Goal: Information Seeking & Learning: Learn about a topic

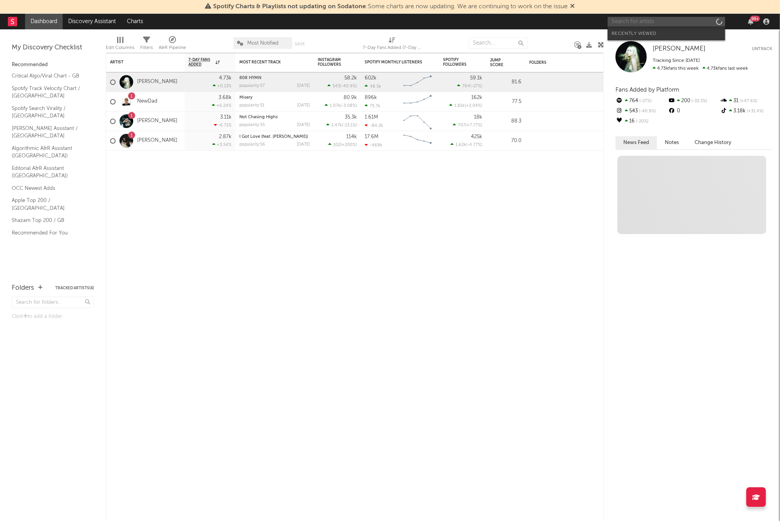
click at [658, 20] on input "text" at bounding box center [667, 22] width 118 height 10
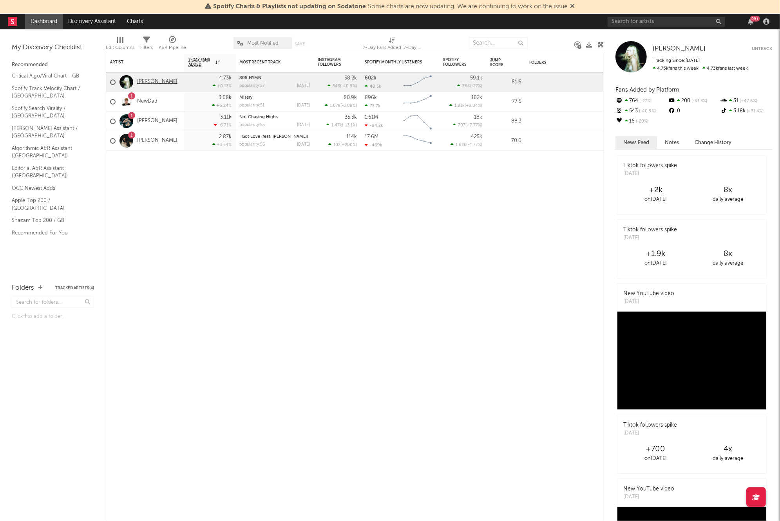
click at [154, 83] on link "[PERSON_NAME]" at bounding box center [157, 82] width 40 height 7
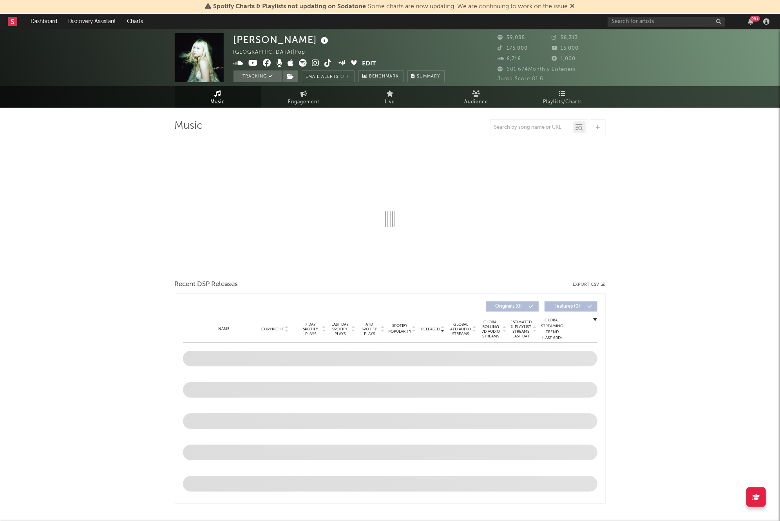
select select "6m"
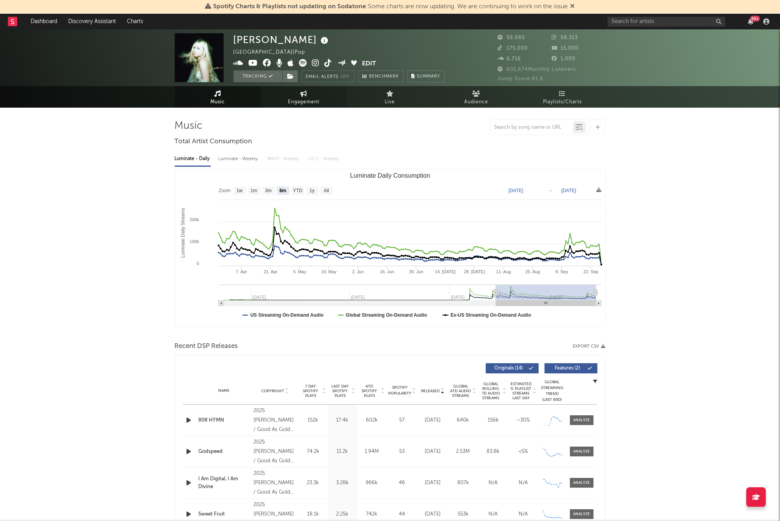
click at [324, 95] on link "Engagement" at bounding box center [304, 97] width 86 height 22
select select "1w"
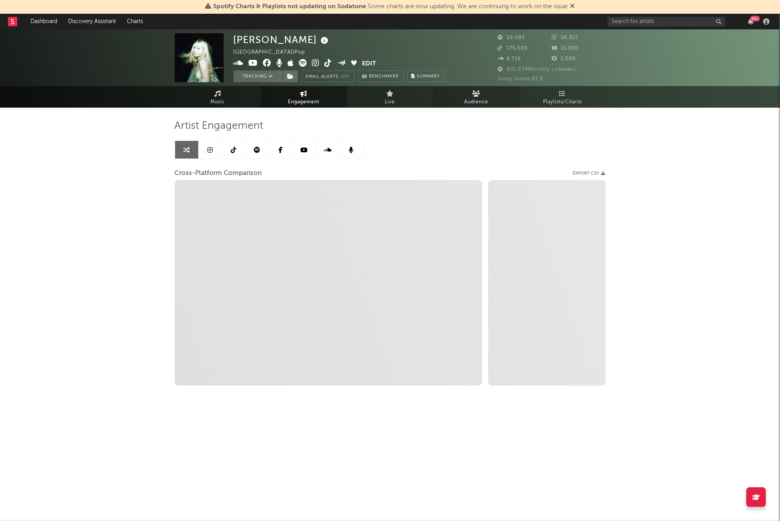
click at [501, 100] on link "Audience" at bounding box center [476, 97] width 86 height 22
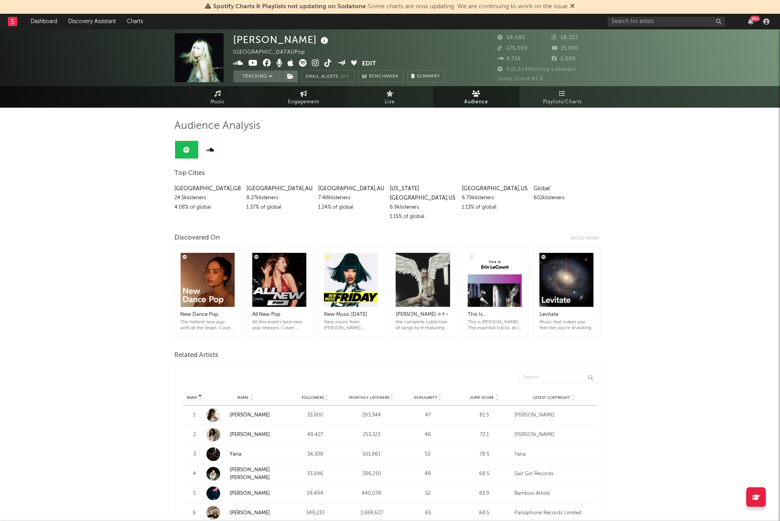
click at [317, 96] on link "Engagement" at bounding box center [304, 97] width 86 height 22
select select "1m"
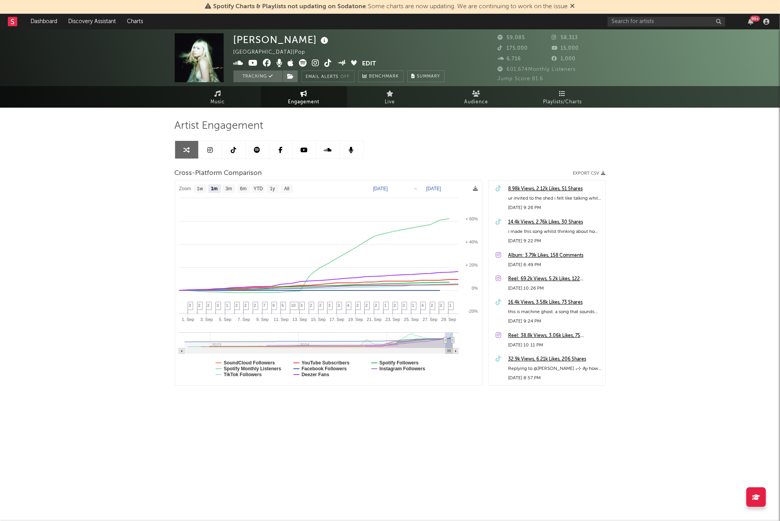
click at [234, 150] on icon at bounding box center [233, 150] width 5 height 6
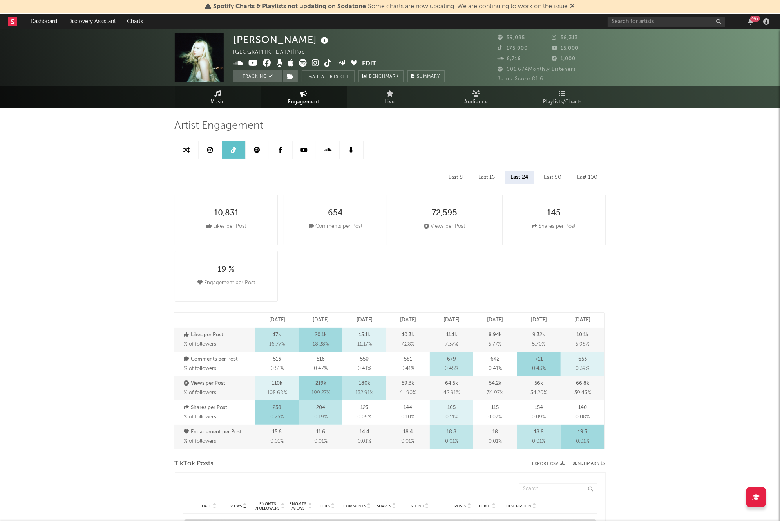
select select "6m"
drag, startPoint x: 460, startPoint y: 214, endPoint x: 426, endPoint y: 214, distance: 34.1
click at [426, 214] on div "72,595 Views per Post" at bounding box center [444, 220] width 103 height 51
copy div "72,595"
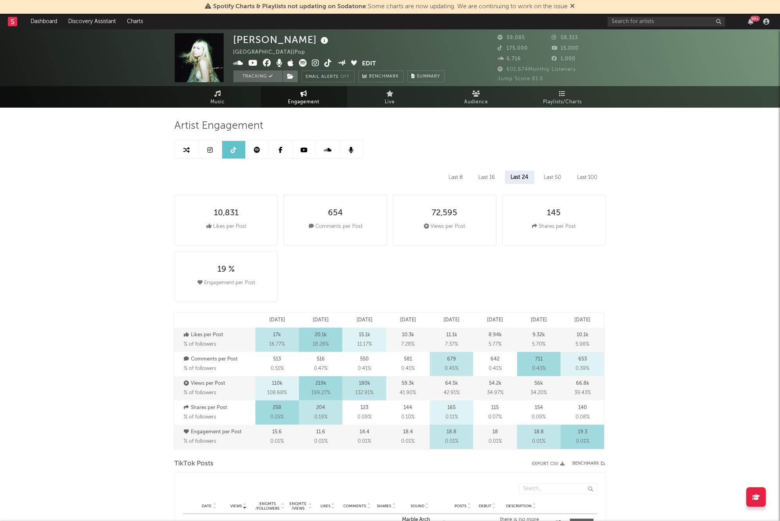
drag, startPoint x: 592, startPoint y: 344, endPoint x: 573, endPoint y: 345, distance: 18.8
click at [574, 345] on div "10.1k 5.98 %" at bounding box center [582, 340] width 43 height 24
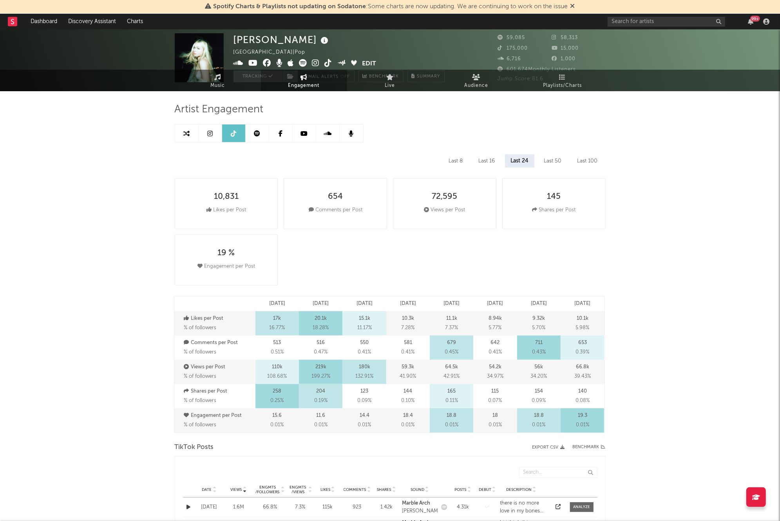
scroll to position [22, 0]
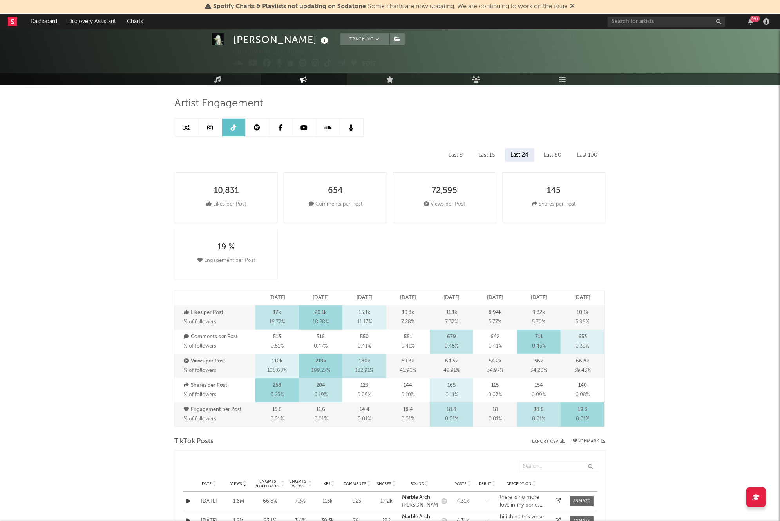
click at [521, 324] on div "9.32k 5.70 %" at bounding box center [538, 318] width 43 height 24
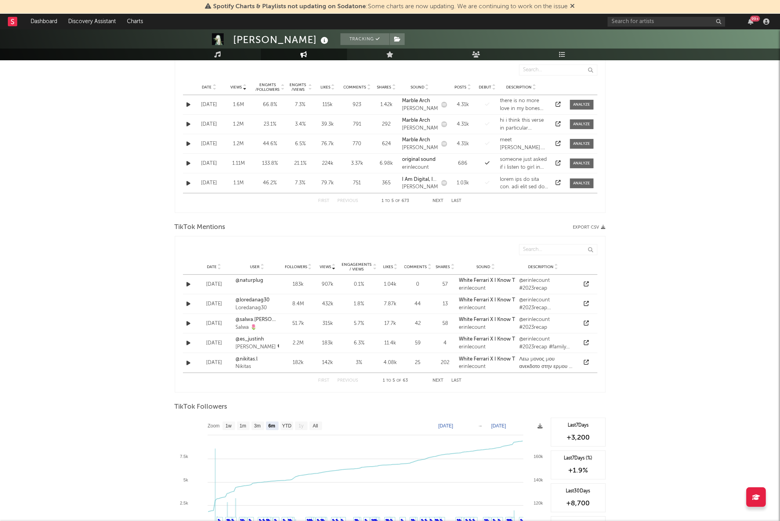
scroll to position [621, 0]
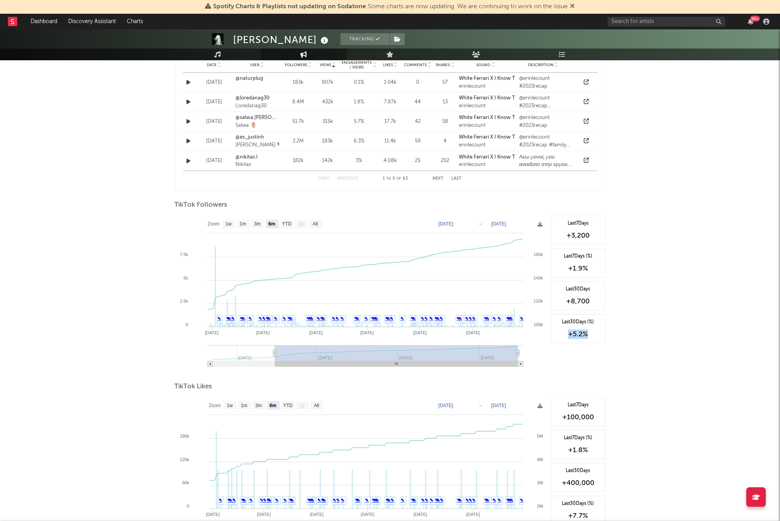
drag, startPoint x: 584, startPoint y: 335, endPoint x: 568, endPoint y: 336, distance: 16.5
click at [568, 336] on div "+5.2 %" at bounding box center [578, 334] width 46 height 9
copy div "+5.2 %"
drag, startPoint x: 276, startPoint y: 355, endPoint x: 376, endPoint y: 357, distance: 99.9
click at [376, 357] on rect at bounding box center [396, 354] width 243 height 16
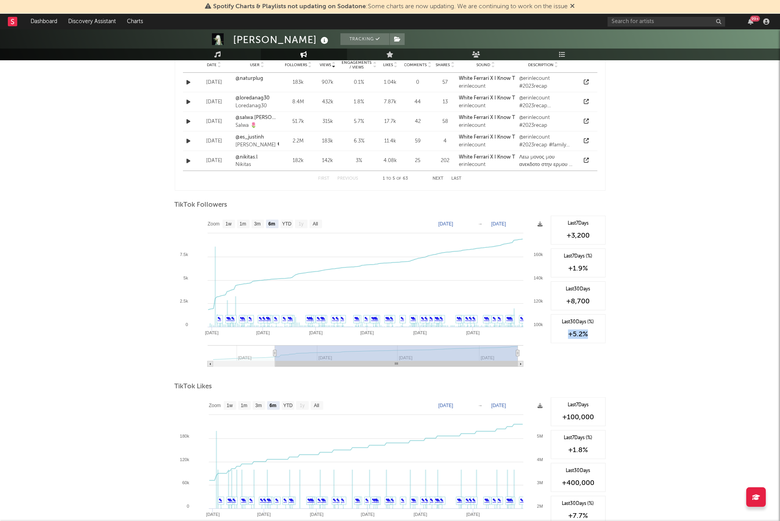
click at [390, 354] on rect at bounding box center [396, 354] width 243 height 16
click at [655, 300] on div "[PERSON_NAME] Tracking [GEOGRAPHIC_DATA] | Pop Edit Tracking Email Alerts Off B…" at bounding box center [390, 8] width 780 height 1201
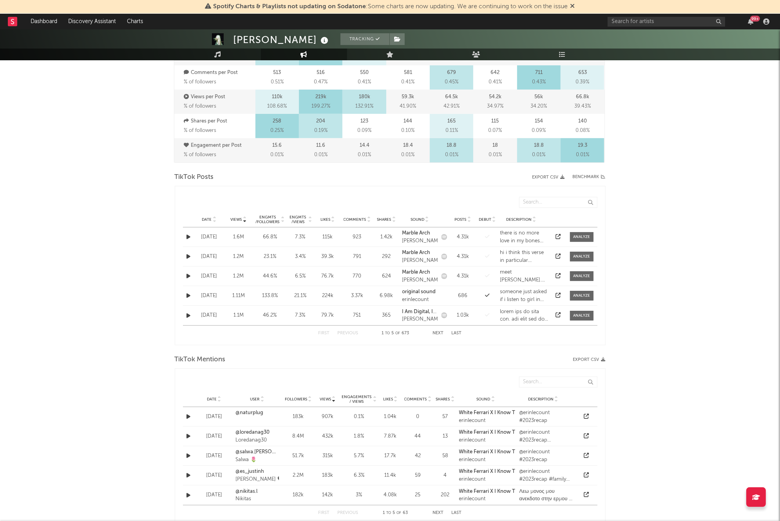
scroll to position [0, 0]
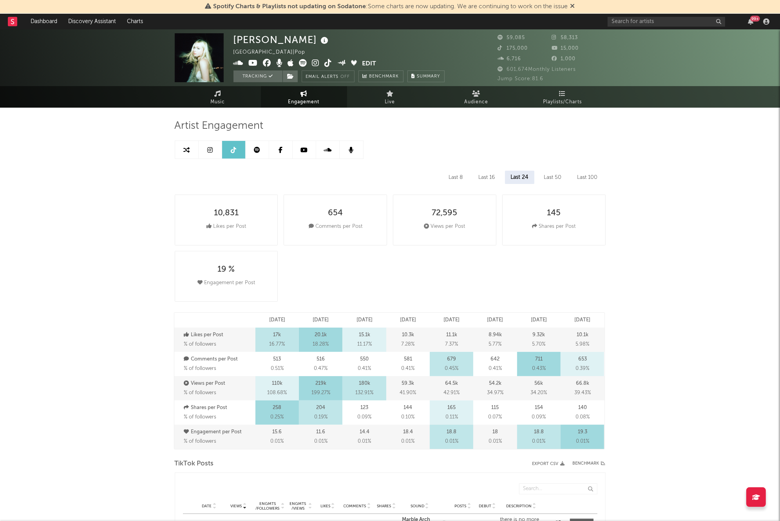
drag, startPoint x: 232, startPoint y: 163, endPoint x: 199, endPoint y: 153, distance: 35.1
click at [210, 150] on icon at bounding box center [209, 150] width 5 height 6
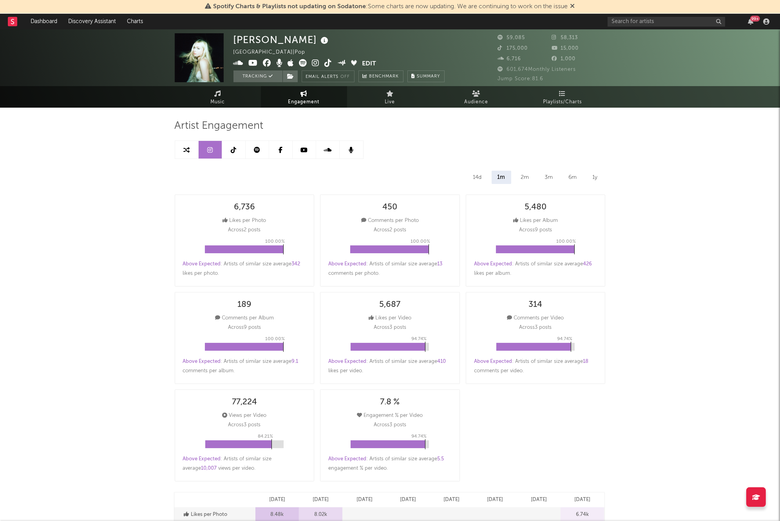
select select "6m"
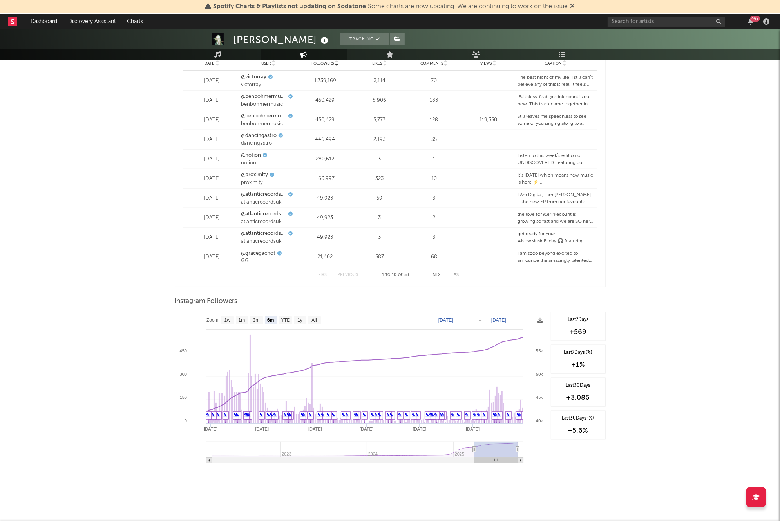
scroll to position [980, 0]
drag, startPoint x: 566, startPoint y: 432, endPoint x: 588, endPoint y: 431, distance: 22.8
click at [588, 431] on div "+5.6 %" at bounding box center [578, 428] width 46 height 9
click at [591, 430] on div "+5.6 %" at bounding box center [578, 428] width 46 height 9
drag, startPoint x: 591, startPoint y: 429, endPoint x: 574, endPoint y: 431, distance: 16.9
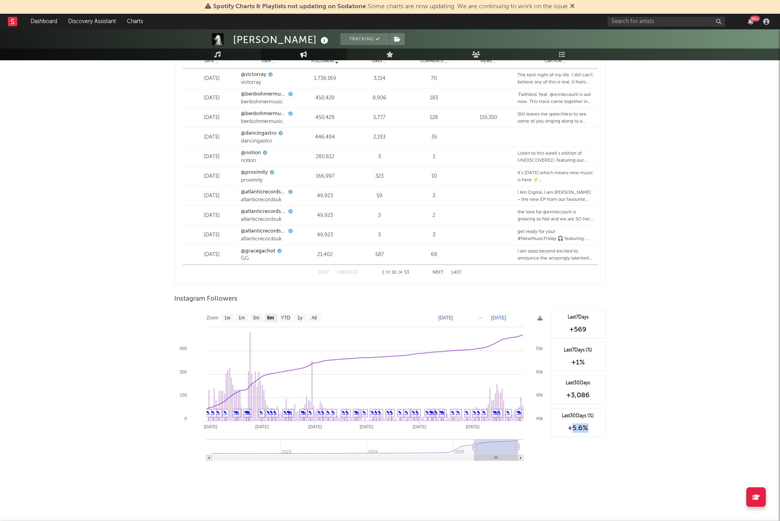
click at [574, 431] on div "+5.6 %" at bounding box center [578, 428] width 46 height 9
copy div "5.6 %"
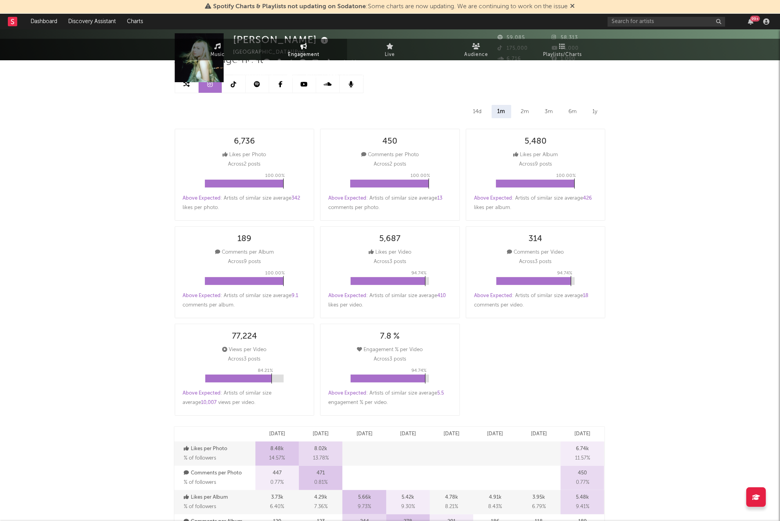
scroll to position [0, 0]
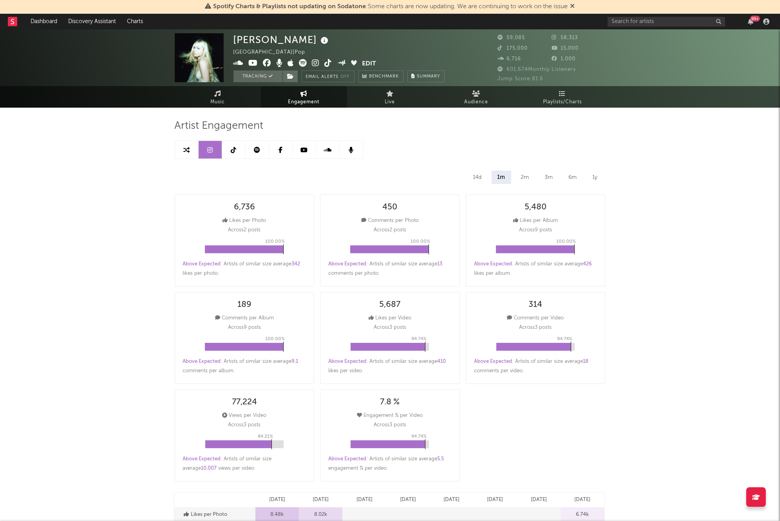
click at [327, 152] on icon at bounding box center [328, 150] width 8 height 6
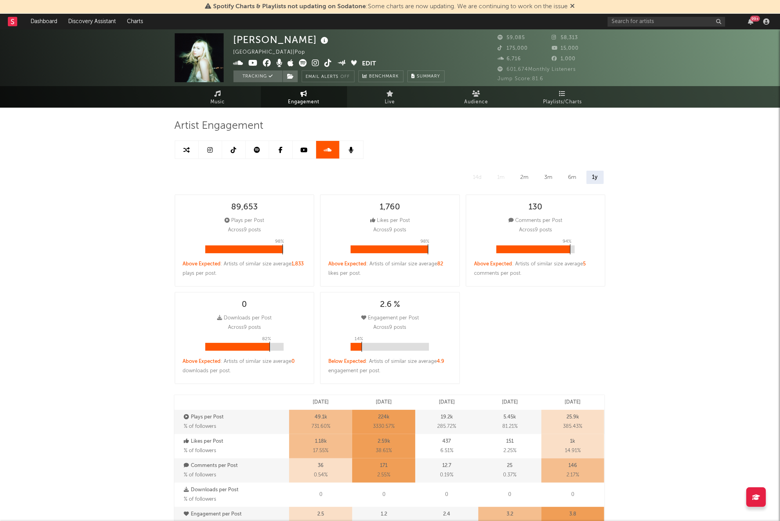
select select "1w"
click at [263, 152] on link at bounding box center [258, 150] width 24 height 18
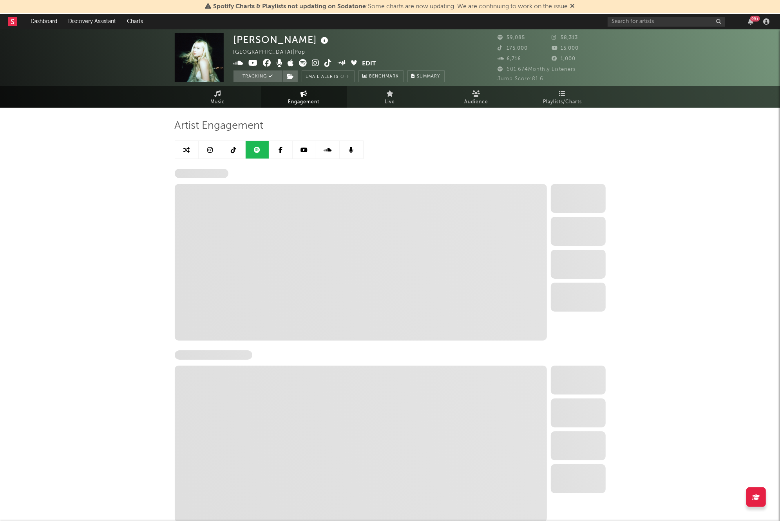
select select "6m"
select select "1w"
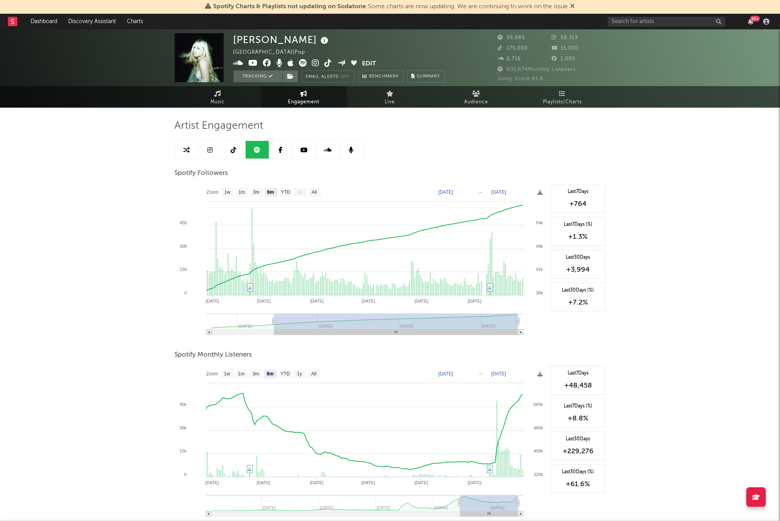
click at [302, 150] on icon at bounding box center [303, 150] width 7 height 6
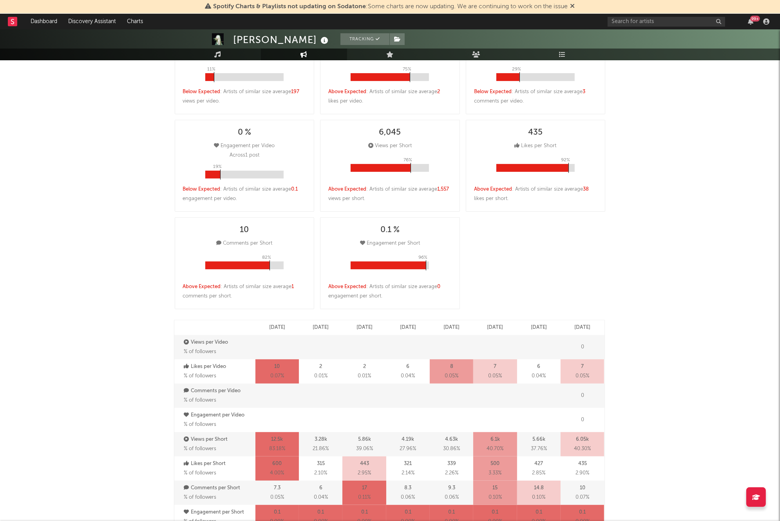
select select "6m"
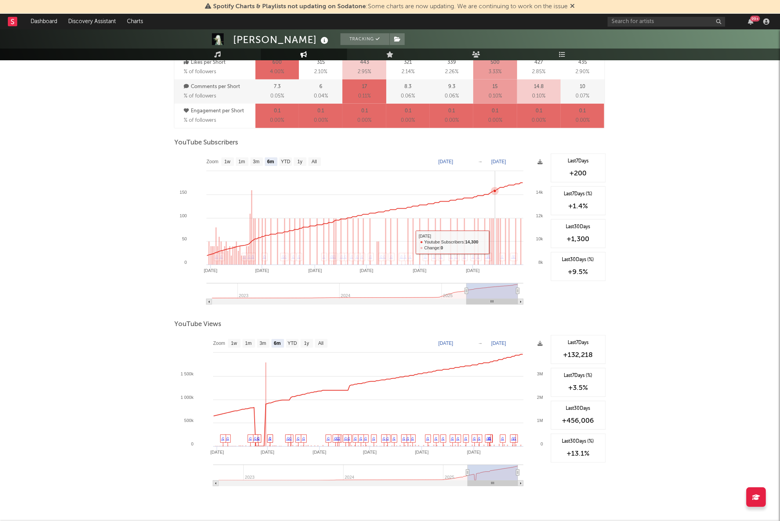
scroll to position [600, 0]
